Goal: Check status: Check status

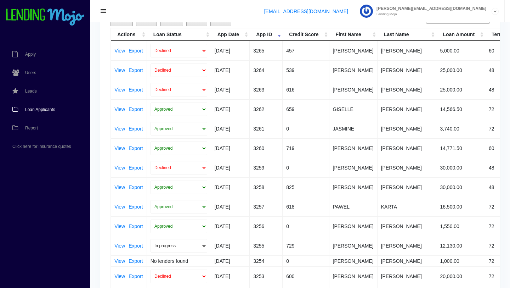
click at [43, 110] on span "Loan Applicants" at bounding box center [40, 109] width 30 height 4
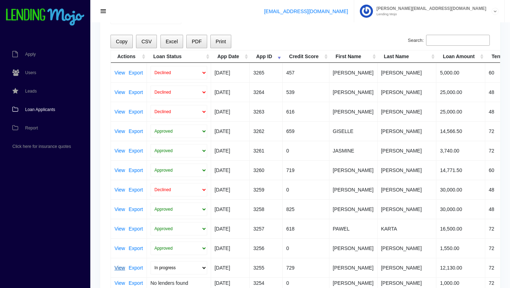
click at [119, 267] on link "View" at bounding box center [119, 267] width 11 height 5
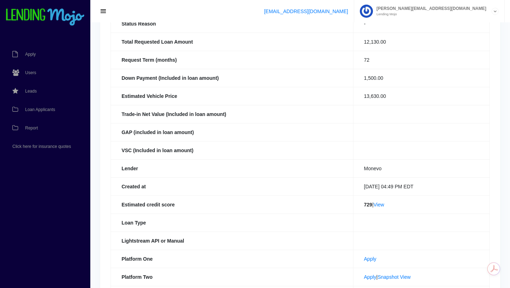
scroll to position [97, 0]
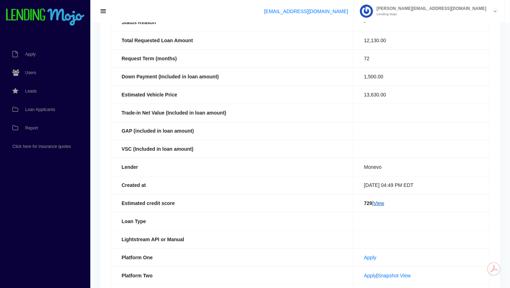
click at [378, 205] on link "View" at bounding box center [379, 203] width 11 height 6
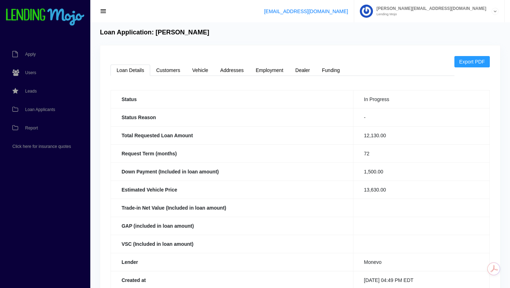
scroll to position [0, 0]
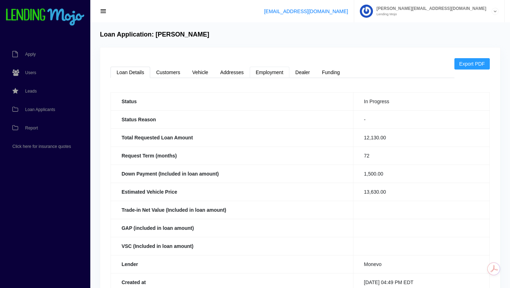
click at [268, 72] on link "Employment" at bounding box center [270, 72] width 40 height 11
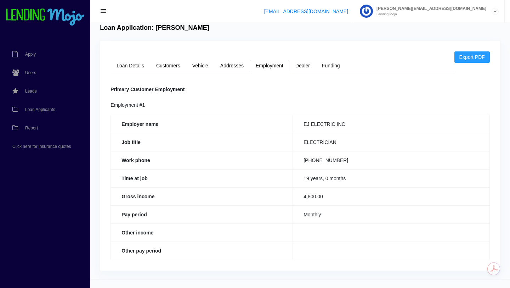
scroll to position [19, 0]
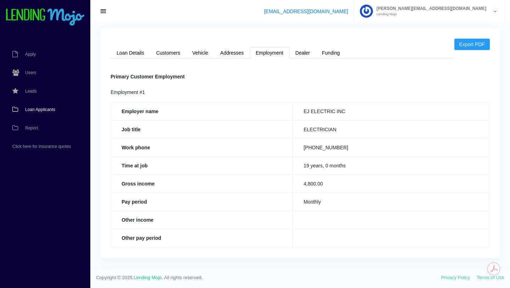
click at [45, 109] on span "Loan Applicants" at bounding box center [40, 109] width 30 height 4
